Goal: Task Accomplishment & Management: Use online tool/utility

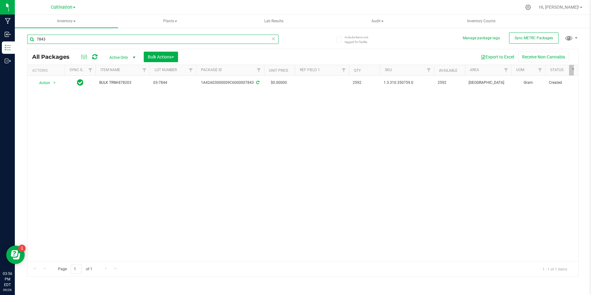
click at [77, 40] on input "7843" at bounding box center [152, 39] width 251 height 9
click at [77, 39] on input "7843" at bounding box center [152, 39] width 251 height 9
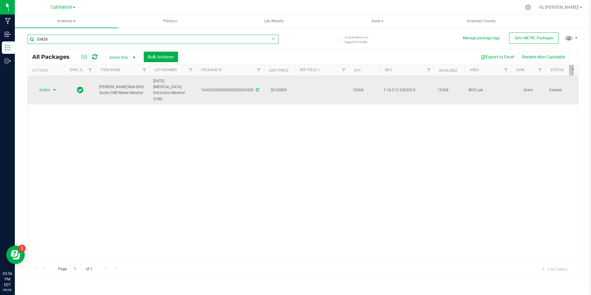
type input "33428"
click at [53, 88] on span "select" at bounding box center [54, 90] width 5 height 5
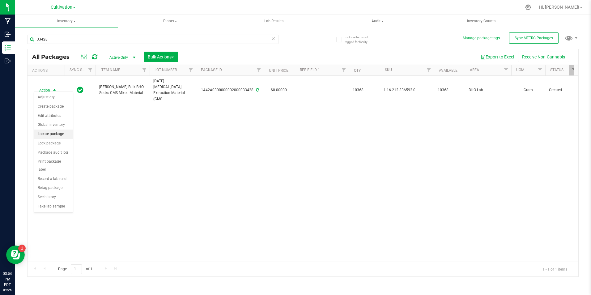
click at [58, 136] on li "Locate package" at bounding box center [53, 134] width 39 height 9
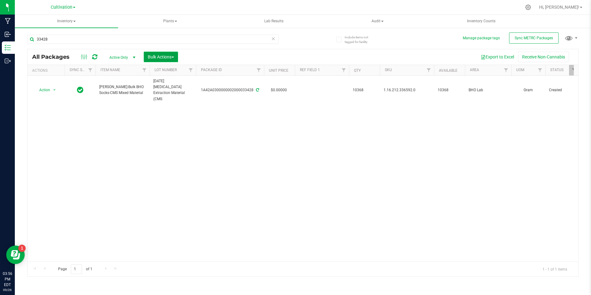
click at [174, 58] on span "button" at bounding box center [173, 57] width 2 height 1
click at [180, 104] on div "Locate packages" at bounding box center [168, 106] width 40 height 10
click at [158, 54] on button "Bulk Actions" at bounding box center [161, 57] width 34 height 11
click at [156, 107] on span "Locate packages" at bounding box center [163, 104] width 31 height 5
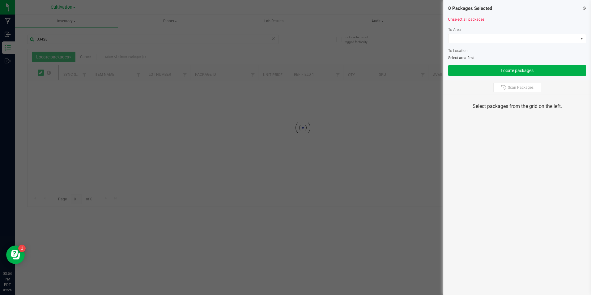
click at [11, 37] on div at bounding box center [295, 147] width 591 height 295
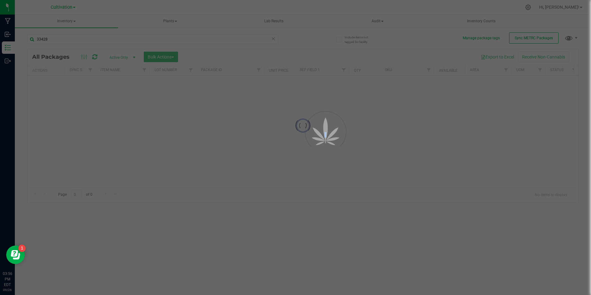
click at [12, 37] on div at bounding box center [295, 147] width 591 height 295
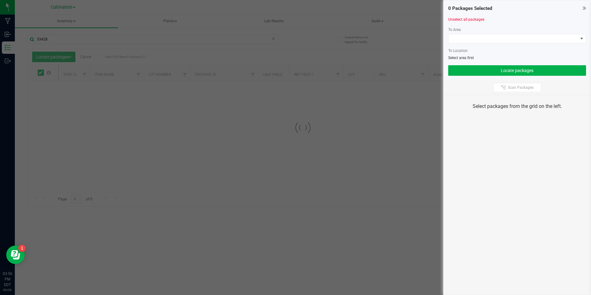
click at [14, 28] on div at bounding box center [295, 147] width 591 height 295
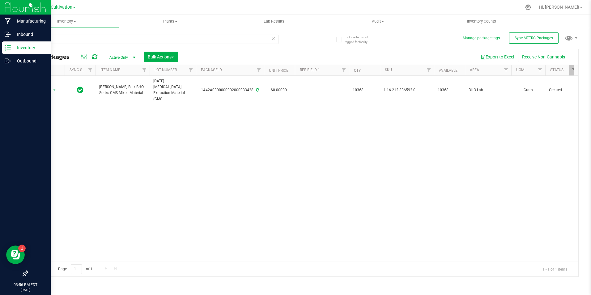
click at [14, 42] on div "Inventory" at bounding box center [26, 47] width 49 height 12
click at [17, 39] on div "Inbound" at bounding box center [26, 34] width 49 height 12
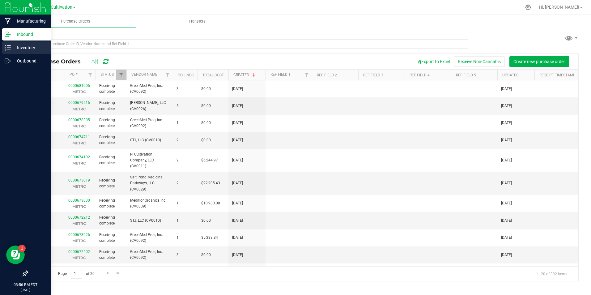
click at [23, 49] on p "Inventory" at bounding box center [29, 47] width 37 height 7
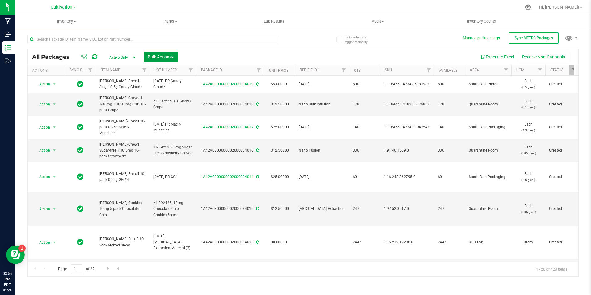
click at [172, 57] on span "Bulk Actions" at bounding box center [161, 56] width 26 height 5
click at [167, 101] on div "Locate packages" at bounding box center [168, 106] width 40 height 10
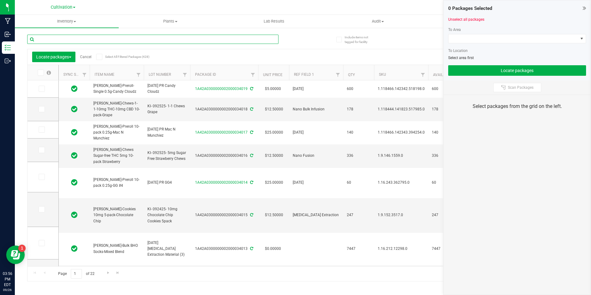
click at [76, 40] on input "text" at bounding box center [152, 39] width 251 height 9
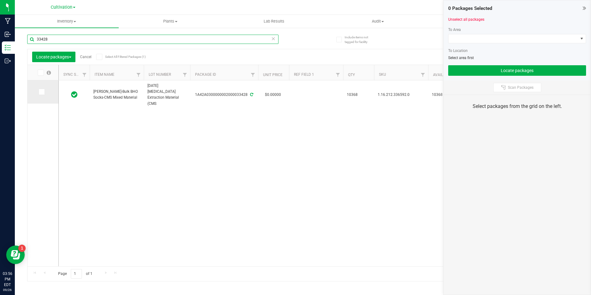
type input "33428"
click at [40, 92] on icon at bounding box center [41, 92] width 4 height 0
click at [0, 0] on input "checkbox" at bounding box center [0, 0] width 0 height 0
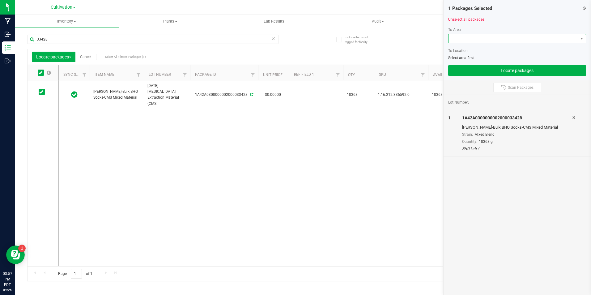
click at [453, 41] on span at bounding box center [514, 38] width 130 height 9
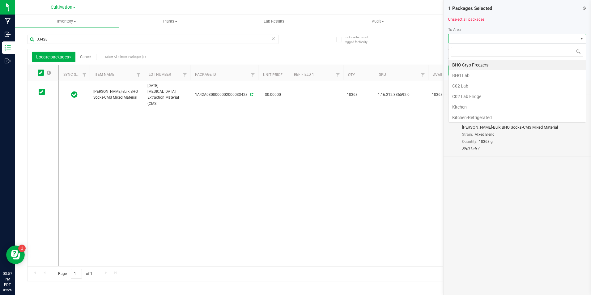
scroll to position [9, 138]
click at [460, 89] on li "C02 Lab" at bounding box center [517, 86] width 137 height 11
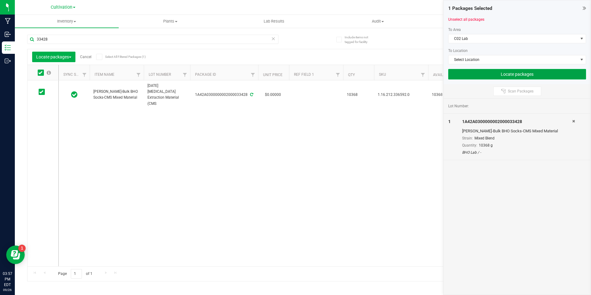
click at [478, 76] on button "Locate packages" at bounding box center [517, 74] width 138 height 11
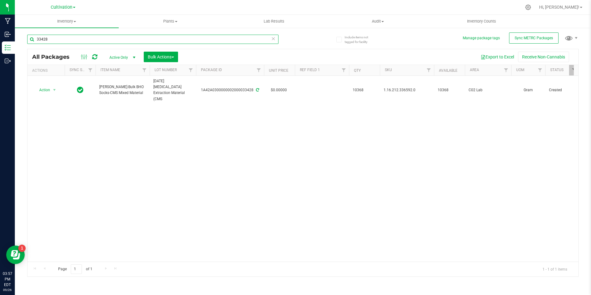
click at [69, 41] on input "33428" at bounding box center [152, 39] width 251 height 9
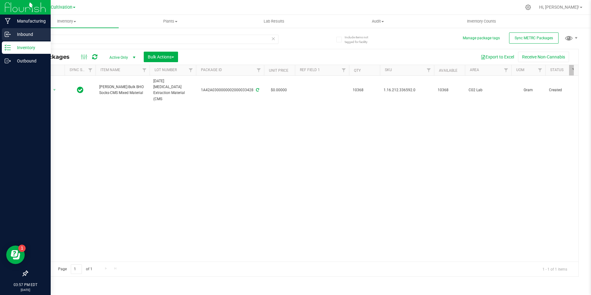
click at [28, 32] on p "Inbound" at bounding box center [29, 34] width 37 height 7
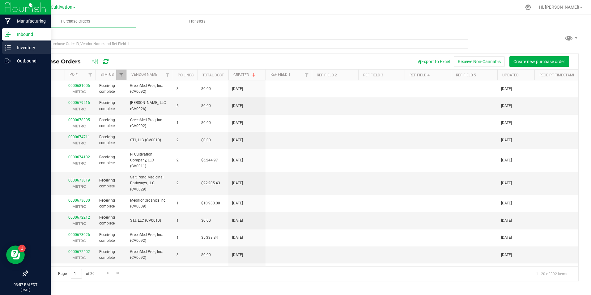
click at [32, 50] on p "Inventory" at bounding box center [29, 47] width 37 height 7
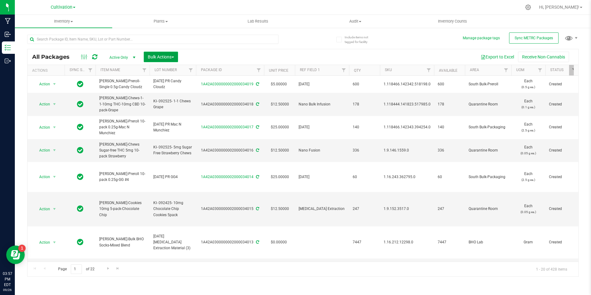
click at [177, 58] on button "Bulk Actions" at bounding box center [161, 57] width 34 height 11
click at [190, 132] on div "Print package labels" at bounding box center [170, 129] width 45 height 10
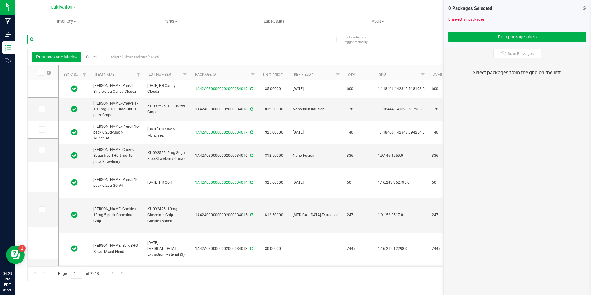
click at [66, 41] on input "text" at bounding box center [152, 39] width 251 height 9
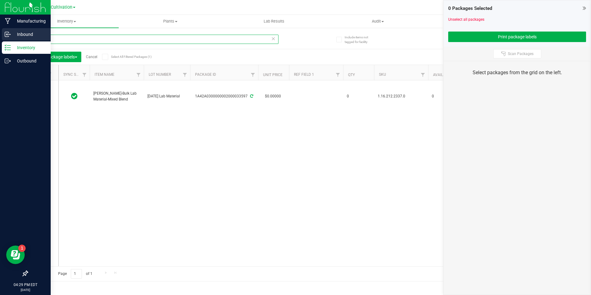
type input "33597"
click at [11, 38] on div "Inbound" at bounding box center [26, 34] width 49 height 12
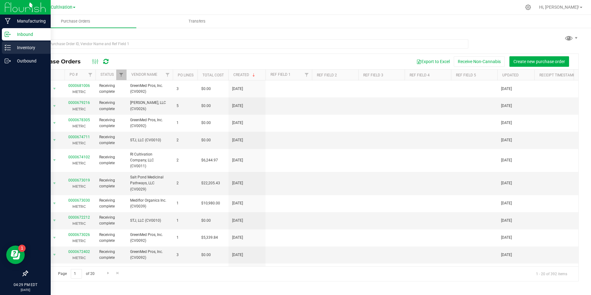
click at [38, 46] on p "Inventory" at bounding box center [29, 47] width 37 height 7
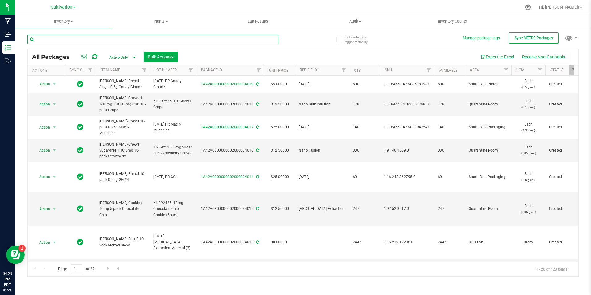
click at [74, 36] on input "text" at bounding box center [152, 39] width 251 height 9
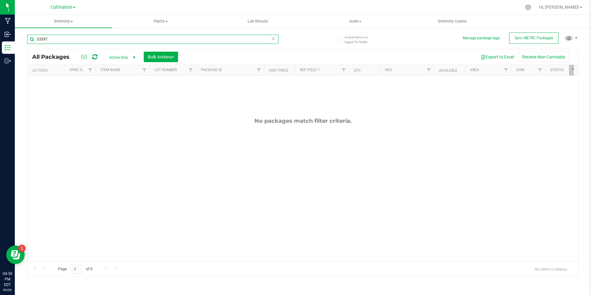
click at [68, 36] on input "33597" at bounding box center [152, 39] width 251 height 9
click at [68, 36] on input "33750" at bounding box center [152, 39] width 251 height 9
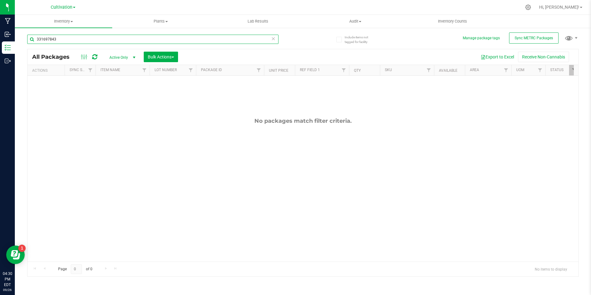
drag, startPoint x: 47, startPoint y: 39, endPoint x: 24, endPoint y: 42, distance: 23.7
click at [24, 42] on div "Include items not tagged for facility Manage package tags Sync METRC Packages 3…" at bounding box center [303, 121] width 576 height 189
click at [58, 39] on input "7843" at bounding box center [152, 39] width 251 height 9
click at [71, 38] on input "32443" at bounding box center [152, 39] width 251 height 9
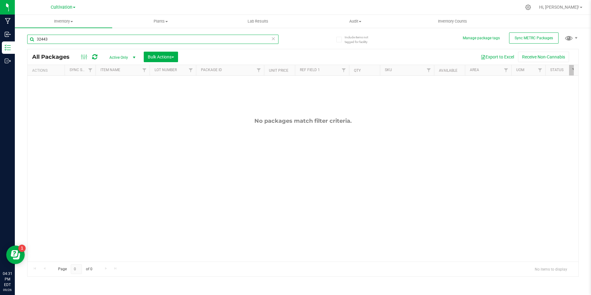
click at [71, 38] on input "32443" at bounding box center [152, 39] width 251 height 9
type input "7843"
